Goal: Task Accomplishment & Management: Manage account settings

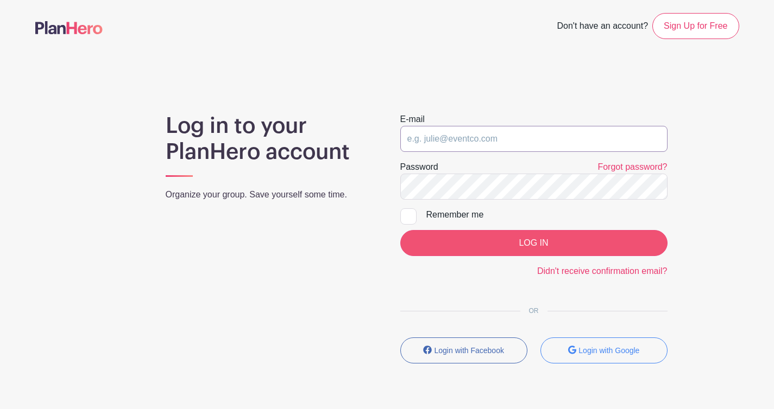
type input "[EMAIL_ADDRESS][DOMAIN_NAME]"
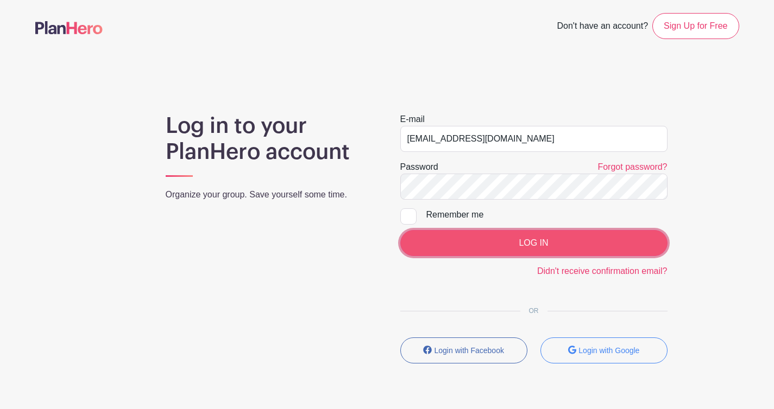
click at [534, 244] on input "LOG IN" at bounding box center [533, 243] width 267 height 26
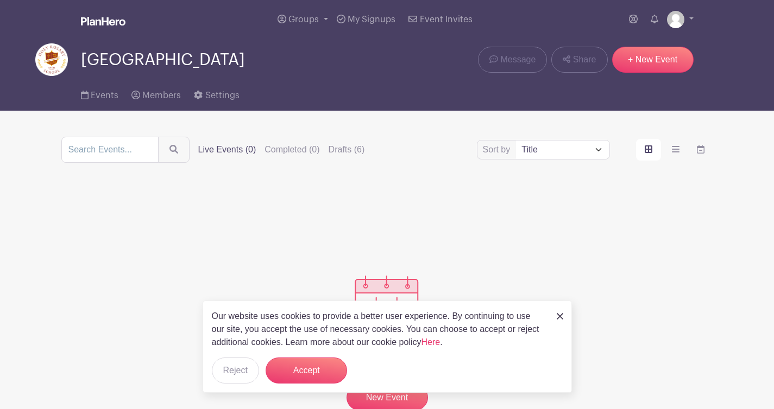
click at [561, 318] on img at bounding box center [560, 316] width 7 height 7
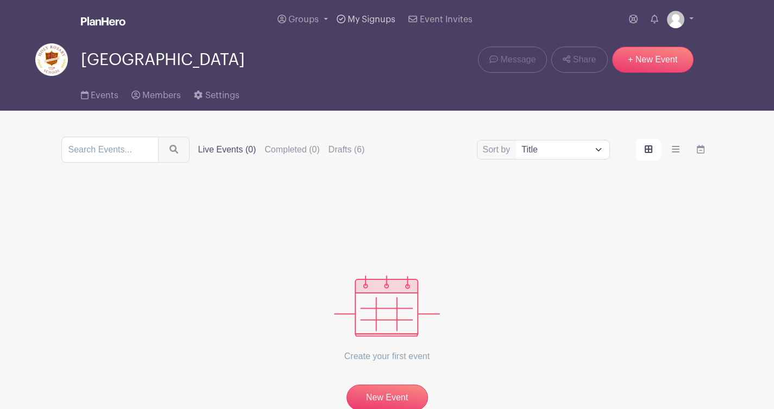
click at [367, 19] on span "My Signups" at bounding box center [372, 19] width 48 height 9
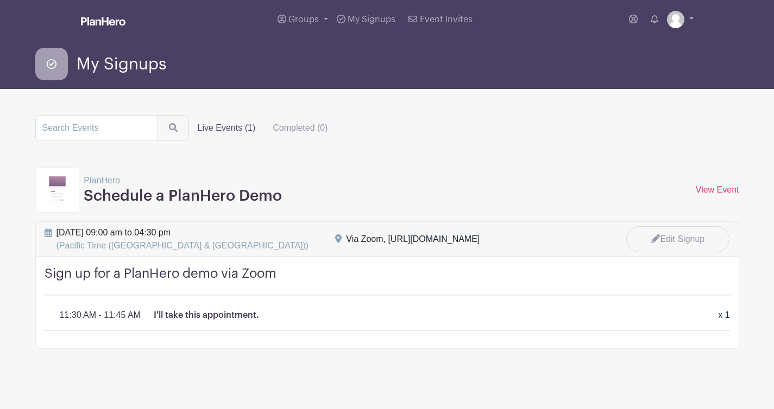
scroll to position [8, 0]
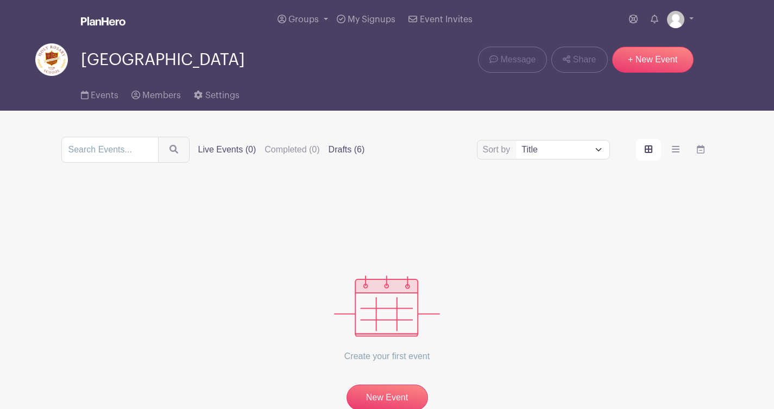
click at [333, 150] on label "Drafts (6)" at bounding box center [347, 149] width 36 height 13
click at [0, 0] on input "Drafts (6)" at bounding box center [0, 0] width 0 height 0
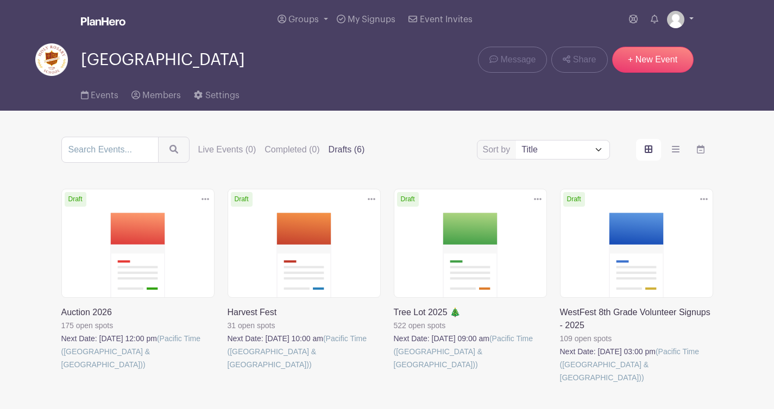
click at [691, 18] on link at bounding box center [680, 19] width 27 height 17
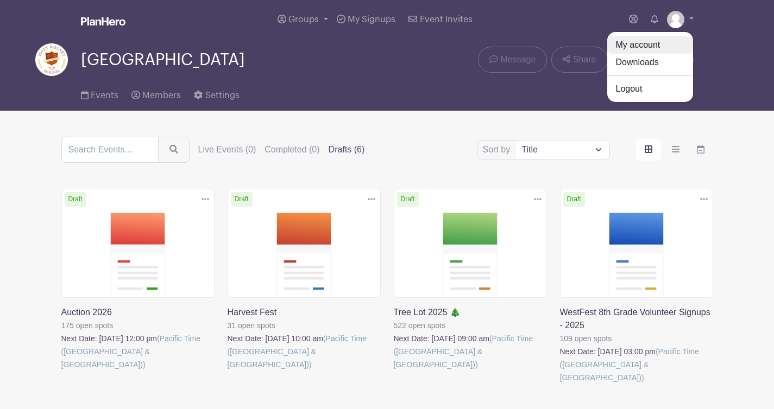
click at [655, 48] on link "My account" at bounding box center [650, 44] width 86 height 17
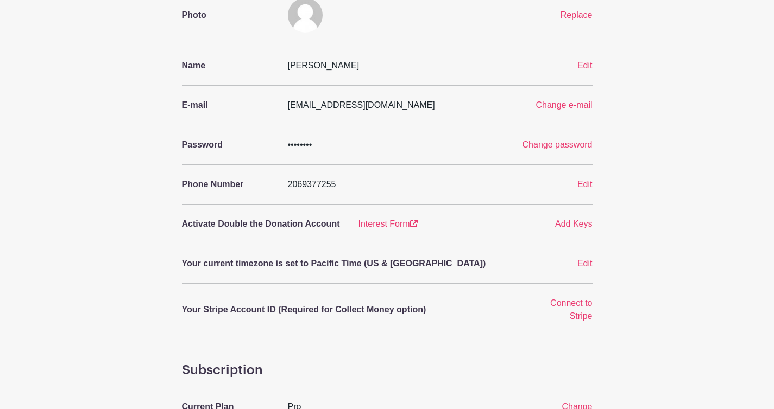
scroll to position [107, 0]
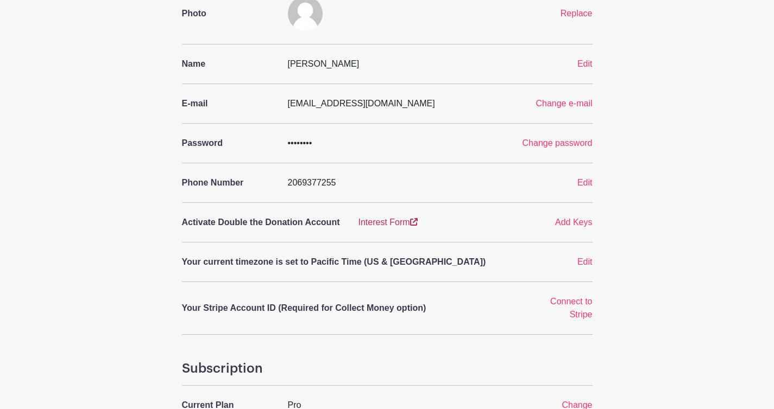
click at [402, 223] on link "Interest Form" at bounding box center [387, 222] width 59 height 9
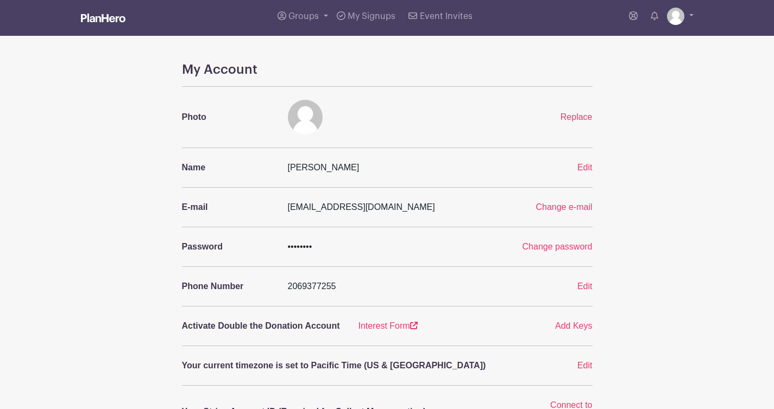
scroll to position [0, 0]
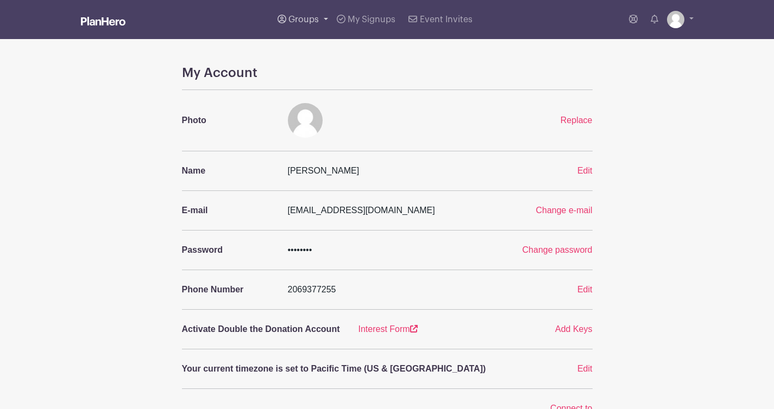
click at [305, 21] on span "Groups" at bounding box center [303, 19] width 30 height 9
click at [350, 85] on span "[GEOGRAPHIC_DATA]" at bounding box center [344, 79] width 89 height 12
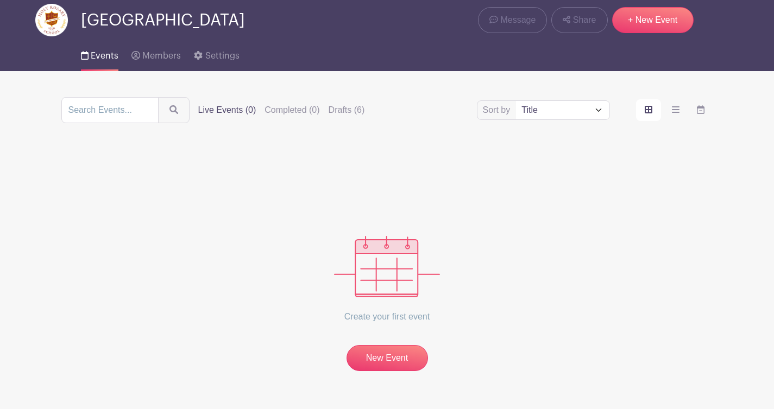
scroll to position [40, 0]
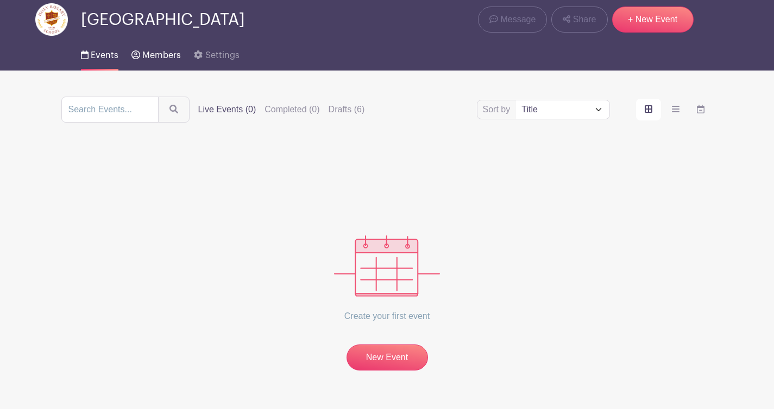
click at [156, 50] on link "Members" at bounding box center [155, 53] width 49 height 35
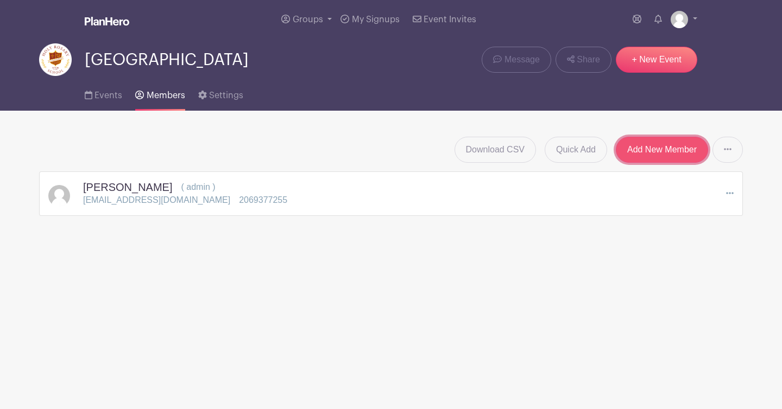
click at [680, 149] on link "Add New Member" at bounding box center [662, 150] width 92 height 26
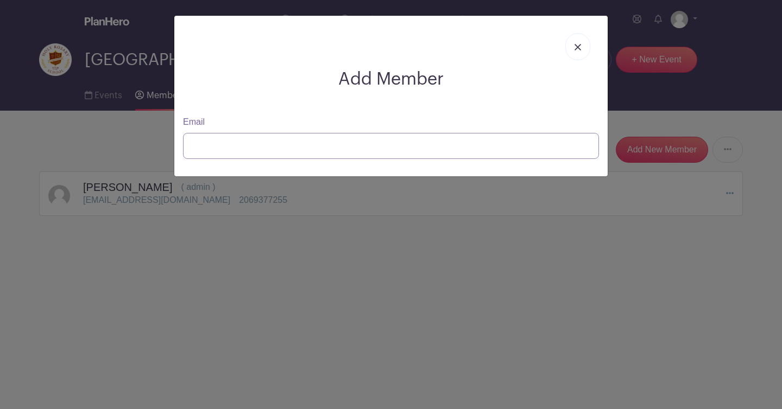
click at [290, 150] on input "Email" at bounding box center [391, 146] width 416 height 26
type input "[EMAIL_ADDRESS][DOMAIN_NAME]"
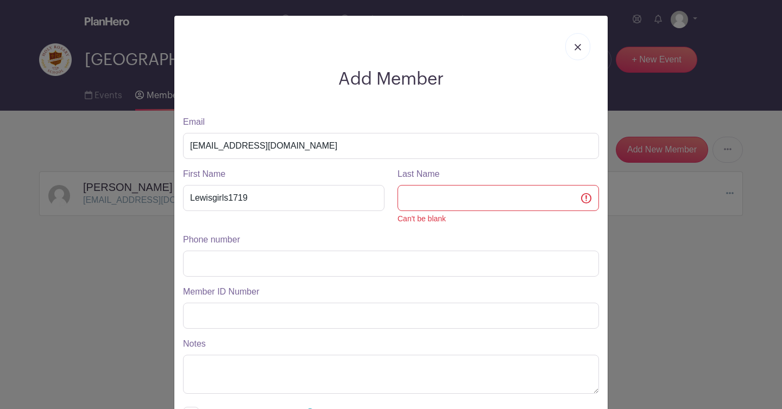
scroll to position [118, 0]
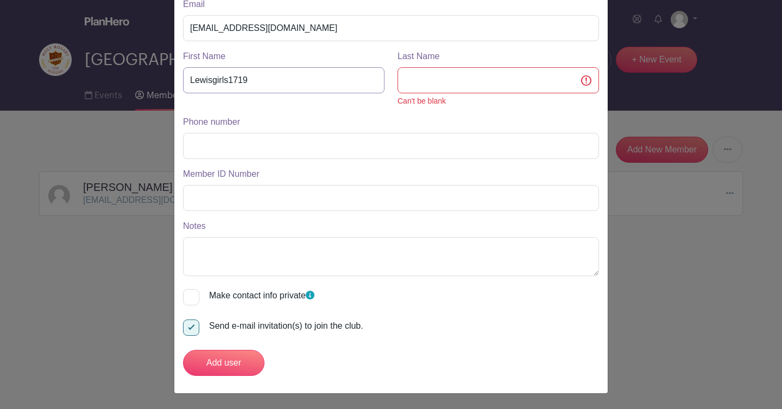
drag, startPoint x: 272, startPoint y: 80, endPoint x: 152, endPoint y: 80, distance: 120.6
click at [152, 80] on div "Add Member Email [EMAIL_ADDRESS][DOMAIN_NAME] First Name Lewisgirls1719 Last Na…" at bounding box center [391, 204] width 782 height 409
type input "[PERSON_NAME]"
click at [344, 143] on input "Phone number" at bounding box center [391, 146] width 416 height 26
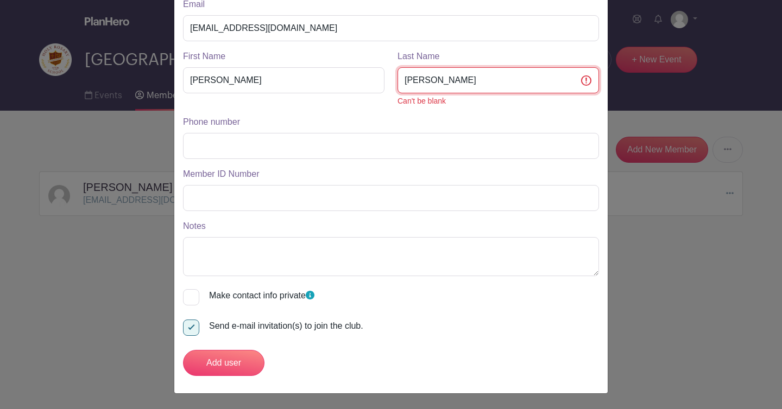
click at [583, 85] on input "[PERSON_NAME]" at bounding box center [498, 80] width 201 height 26
type input "L"
type input "[PERSON_NAME]"
click at [332, 147] on input "Phone number" at bounding box center [391, 146] width 416 height 26
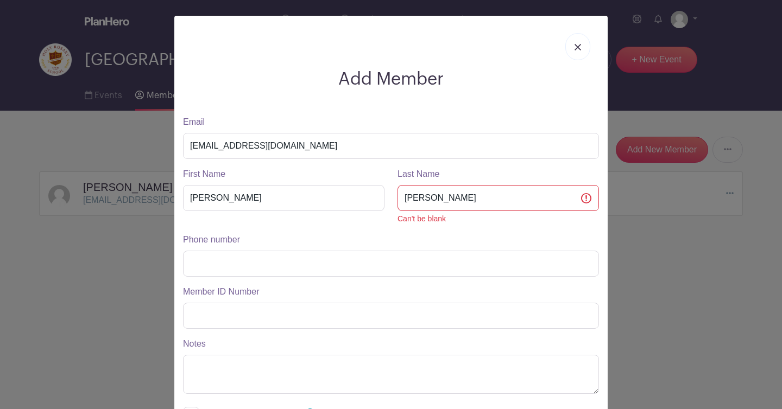
click at [670, 287] on div "Add Member Email [EMAIL_ADDRESS][DOMAIN_NAME] First Name [PERSON_NAME] Last Nam…" at bounding box center [391, 204] width 782 height 409
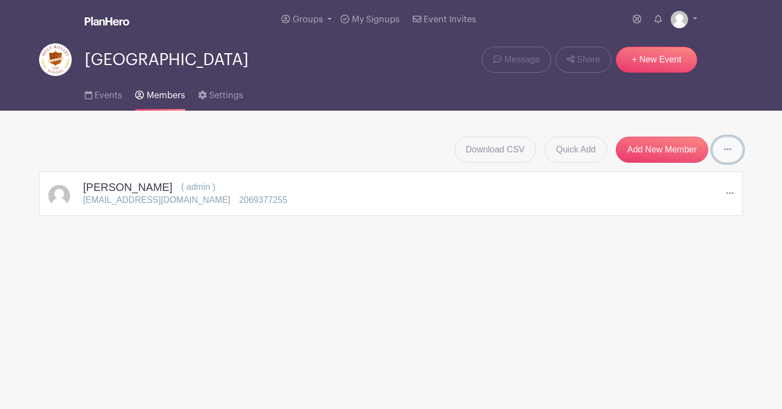
click at [730, 149] on icon at bounding box center [728, 149] width 8 height 9
click at [675, 259] on main "Groups All Groups [GEOGRAPHIC_DATA] Add New Group My Signups Event Invites My a…" at bounding box center [391, 142] width 782 height 284
click at [664, 154] on link "Add New Member" at bounding box center [662, 150] width 92 height 26
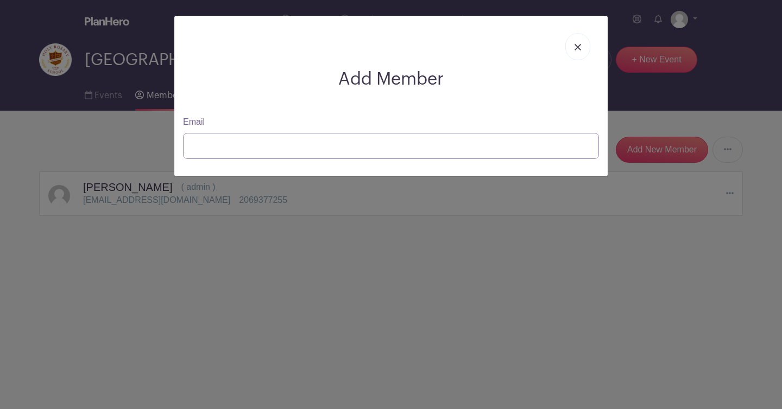
click at [460, 144] on input "Email" at bounding box center [391, 146] width 416 height 26
type input "k"
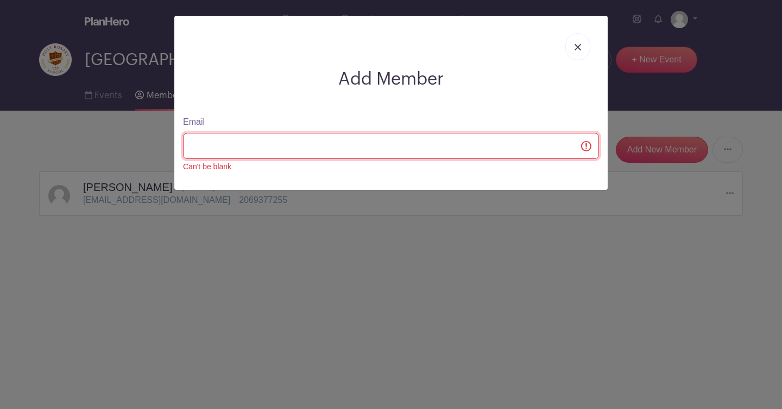
click at [329, 156] on input "Email" at bounding box center [391, 146] width 416 height 26
type input "[EMAIL_ADDRESS][DOMAIN_NAME]"
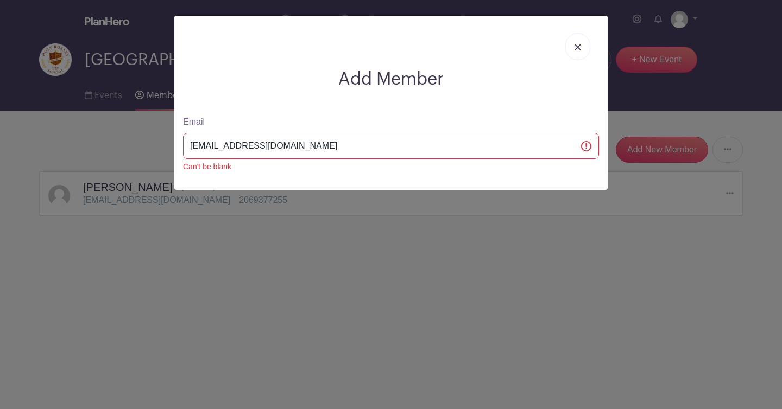
scroll to position [118, 0]
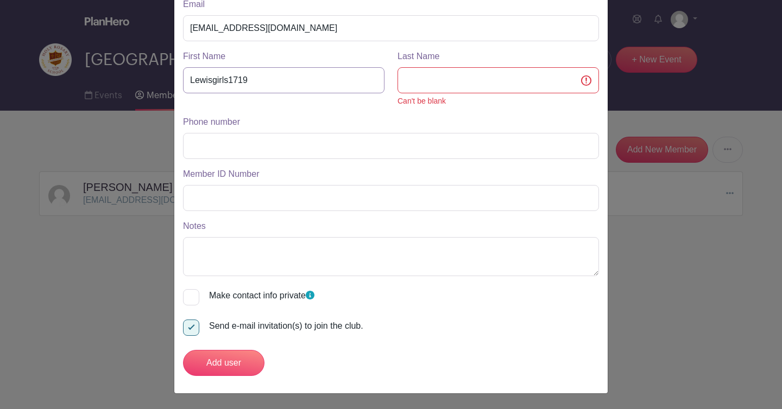
drag, startPoint x: 261, startPoint y: 74, endPoint x: 116, endPoint y: 74, distance: 144.4
click at [116, 74] on div "Add Member Email [EMAIL_ADDRESS][DOMAIN_NAME] First Name Lewisgirls1719 Last Na…" at bounding box center [391, 204] width 782 height 409
type input "[PERSON_NAME]"
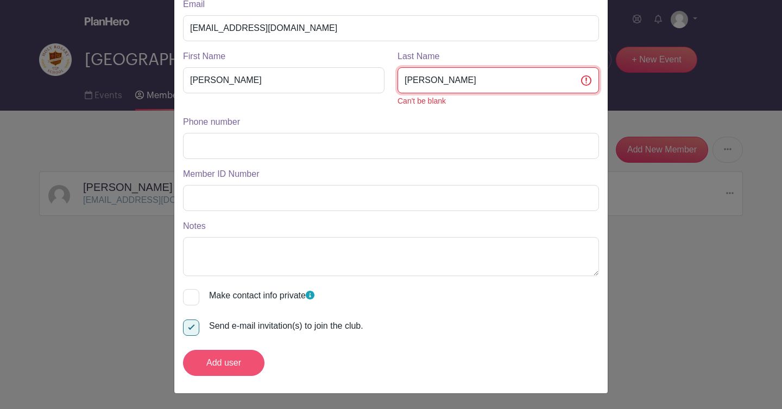
type input "[PERSON_NAME]"
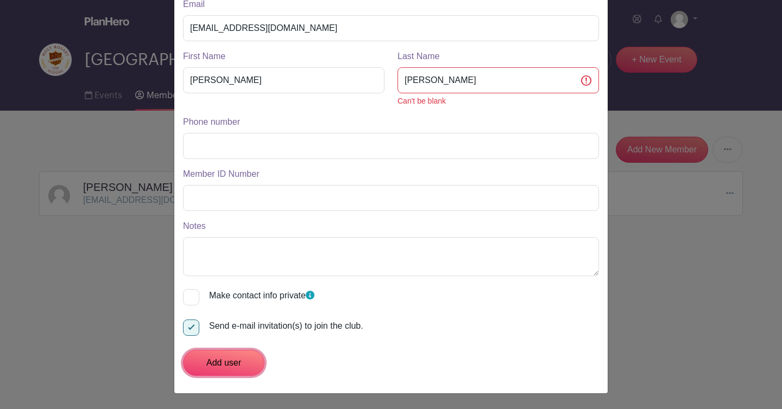
drag, startPoint x: 240, startPoint y: 358, endPoint x: 264, endPoint y: 314, distance: 50.1
click at [264, 314] on form "First Name [PERSON_NAME] Last Name [PERSON_NAME] Can't be blank Phone number Me…" at bounding box center [391, 213] width 416 height 326
click at [185, 331] on div at bounding box center [191, 328] width 16 height 16
click at [185, 327] on input "Send e-mail invitation(s) to join the club." at bounding box center [186, 323] width 7 height 7
checkbox input "false"
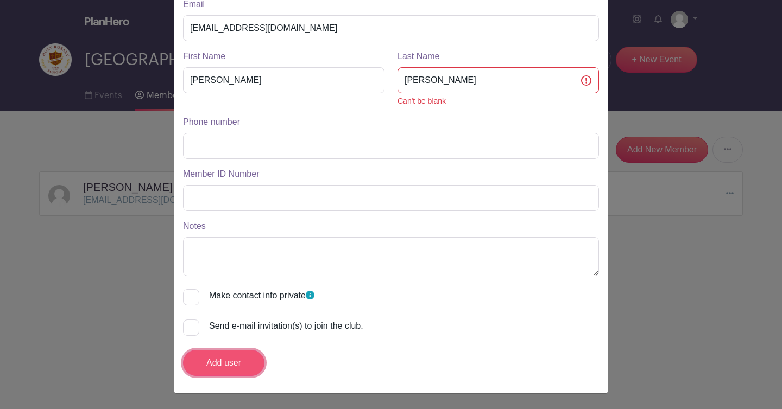
click at [221, 364] on input "Add user" at bounding box center [223, 363] width 81 height 26
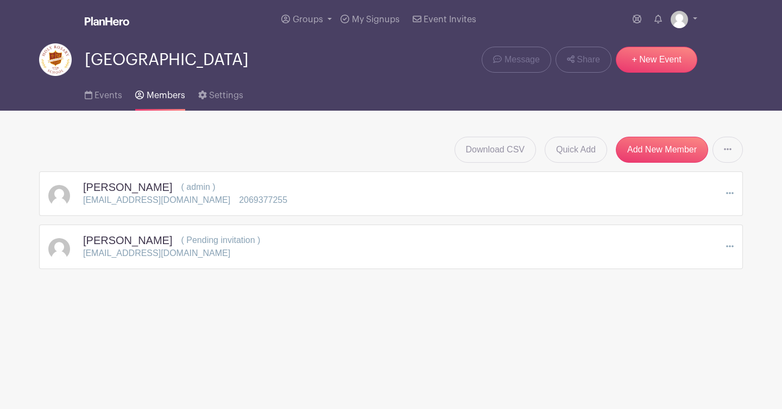
click at [733, 247] on icon at bounding box center [730, 246] width 8 height 2
click at [700, 267] on link "Edit" at bounding box center [684, 266] width 98 height 17
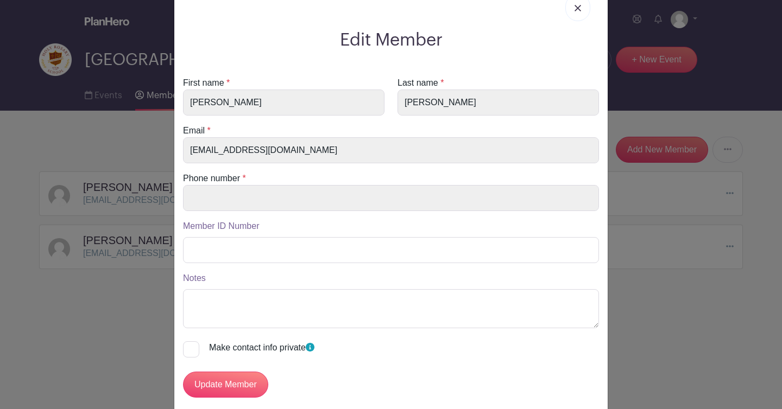
scroll to position [45, 0]
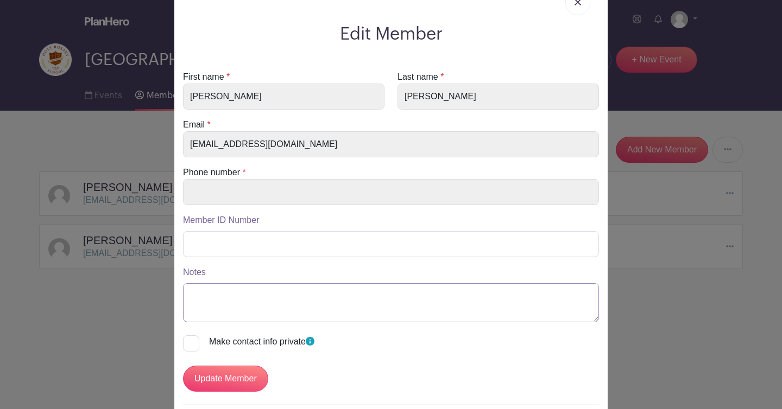
click at [477, 298] on textarea "Notes" at bounding box center [391, 302] width 416 height 39
click at [202, 300] on textarea "WF contact" at bounding box center [391, 302] width 416 height 39
click at [193, 297] on textarea "WF volunteer contact" at bounding box center [391, 302] width 416 height 39
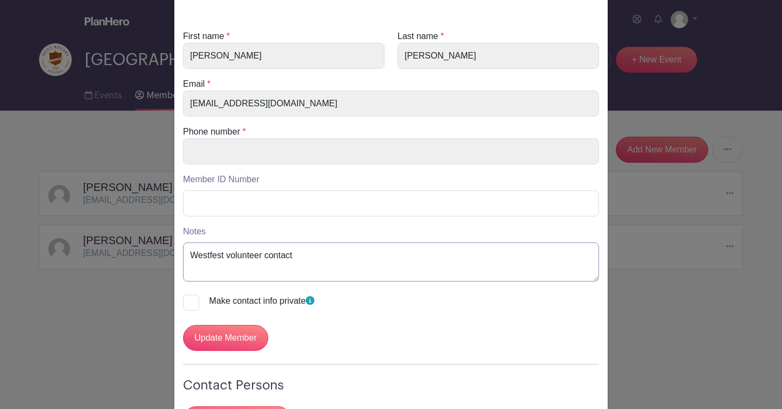
scroll to position [134, 0]
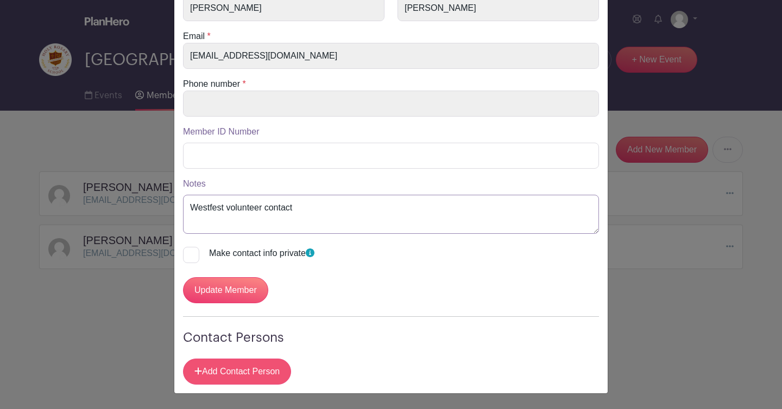
type textarea "Westfest volunteer contact"
click at [236, 375] on link "Add Contact Person" at bounding box center [237, 372] width 108 height 26
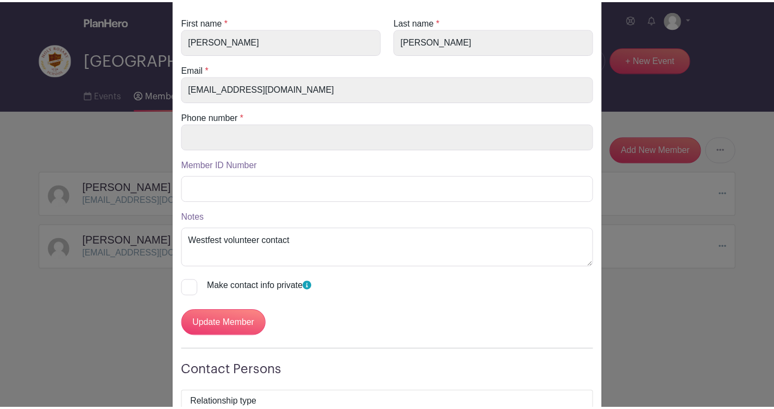
scroll to position [137, 0]
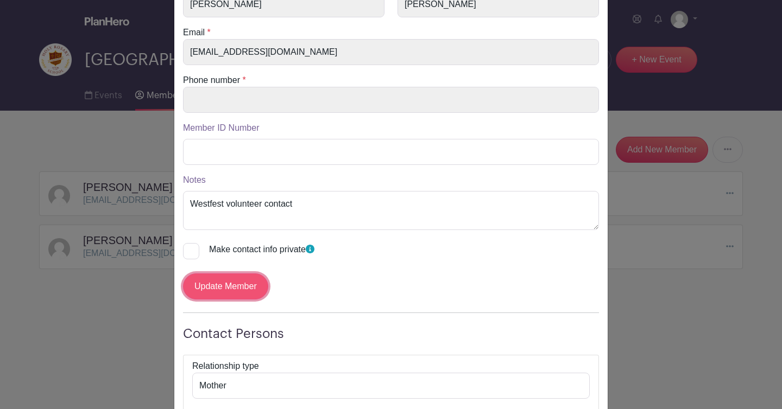
click at [228, 287] on input "Update Member" at bounding box center [225, 287] width 85 height 26
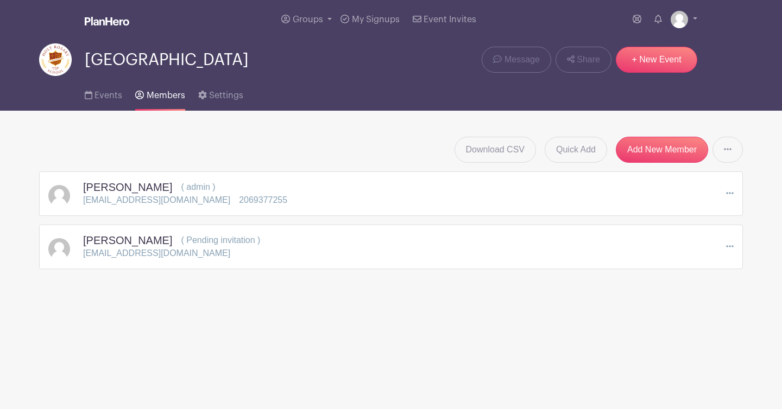
click at [730, 247] on icon at bounding box center [730, 246] width 8 height 2
click at [710, 281] on link "Resend Invitation" at bounding box center [684, 283] width 98 height 17
click at [378, 20] on span "My Signups" at bounding box center [376, 19] width 48 height 9
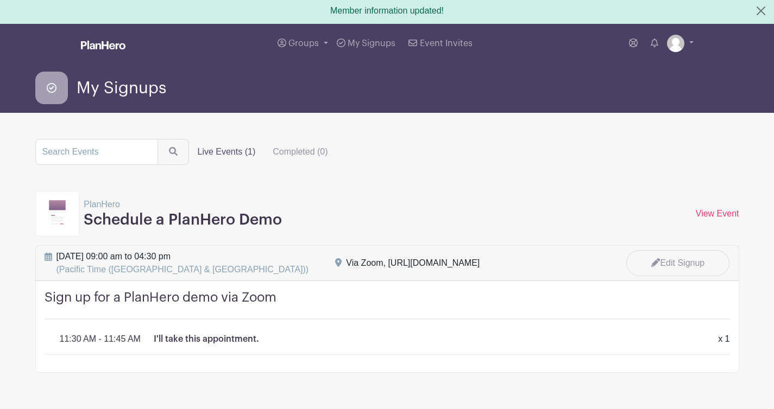
scroll to position [3, 0]
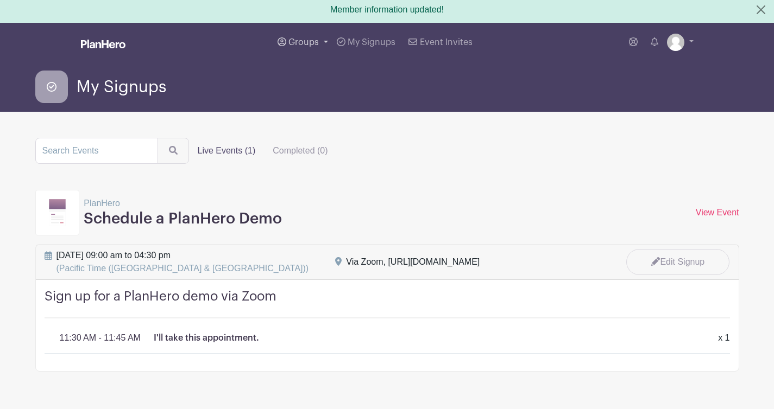
click at [319, 39] on link "Groups" at bounding box center [302, 42] width 59 height 39
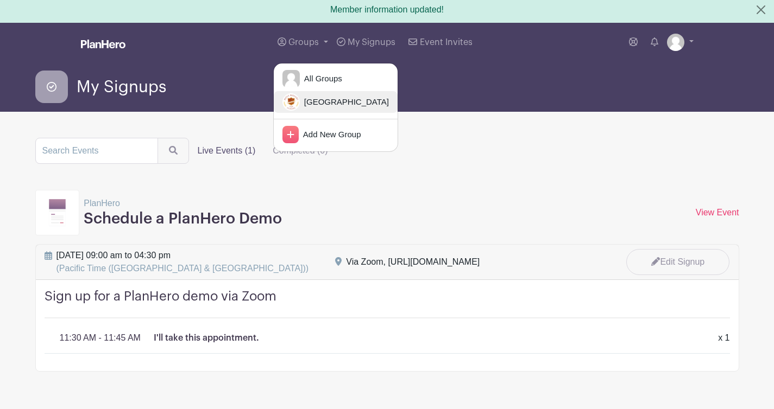
click at [331, 108] on span "[GEOGRAPHIC_DATA]" at bounding box center [344, 102] width 89 height 12
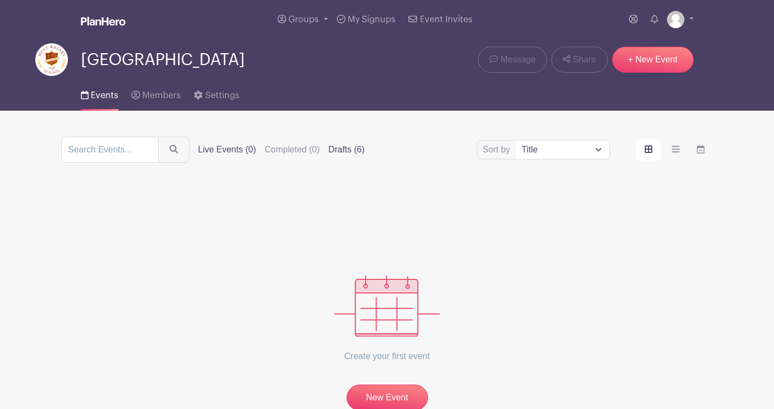
click at [342, 152] on label "Drafts (6)" at bounding box center [347, 149] width 36 height 13
click at [0, 0] on input "Drafts (6)" at bounding box center [0, 0] width 0 height 0
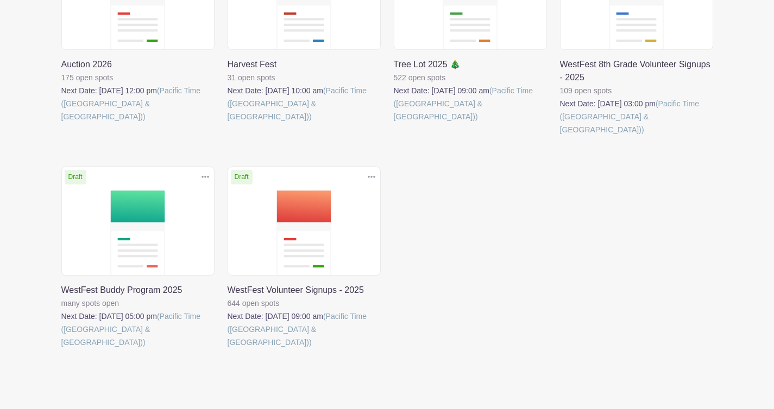
scroll to position [249, 0]
click at [369, 175] on icon at bounding box center [372, 176] width 8 height 2
click at [458, 258] on div "Delete Event Are you sure you want to delete this Event? Yes, Delete No, Cancel…" at bounding box center [387, 159] width 665 height 439
click at [228, 349] on link at bounding box center [228, 349] width 0 height 0
